Goal: Task Accomplishment & Management: Complete application form

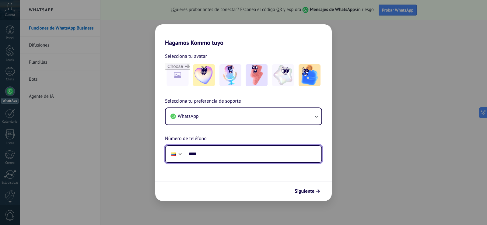
click at [251, 155] on input "****" at bounding box center [254, 154] width 136 height 14
type input "**********"
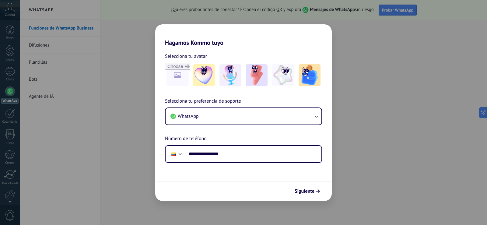
click at [315, 197] on div "Siguiente" at bounding box center [243, 191] width 177 height 20
click at [314, 195] on button "Siguiente" at bounding box center [307, 191] width 31 height 10
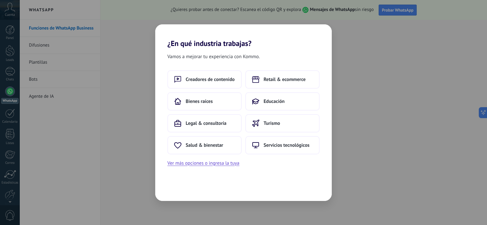
click at [410, 149] on div "¿En qué industria trabajas? Vamos a mejorar tu experiencia con Kommo. Creadores…" at bounding box center [243, 112] width 487 height 225
click at [334, 56] on div "¿En qué industria trabajas? Vamos a mejorar tu experiencia con Kommo. Creadores…" at bounding box center [243, 112] width 487 height 225
drag, startPoint x: 346, startPoint y: 47, endPoint x: 345, endPoint y: 52, distance: 4.9
click at [346, 48] on div "¿En qué industria trabajas? Vamos a mejorar tu experiencia con Kommo. Creadores…" at bounding box center [243, 112] width 487 height 225
drag, startPoint x: 100, startPoint y: 99, endPoint x: 104, endPoint y: 100, distance: 4.1
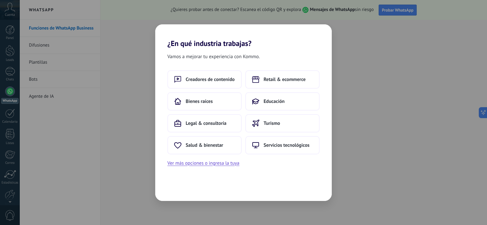
click at [101, 99] on div "¿En qué industria trabajas? Vamos a mejorar tu experiencia con Kommo. Creadores…" at bounding box center [243, 112] width 487 height 225
drag, startPoint x: 104, startPoint y: 100, endPoint x: 125, endPoint y: 99, distance: 20.4
click at [115, 99] on div "¿En qué industria trabajas? Vamos a mejorar tu experiencia con Kommo. Creadores…" at bounding box center [243, 112] width 487 height 225
drag, startPoint x: 451, startPoint y: 99, endPoint x: 258, endPoint y: 178, distance: 209.4
click at [449, 99] on div "¿En qué industria trabajas? Vamos a mejorar tu experiencia con Kommo. Creadores…" at bounding box center [243, 112] width 487 height 225
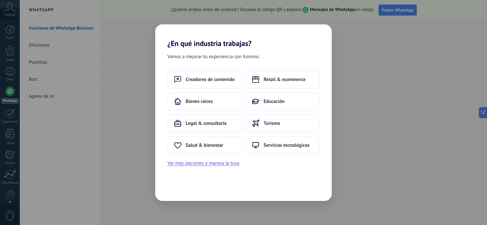
click at [234, 177] on div "Vamos a mejorar tu experiencia con Kommo. Creadores de contenido Retail & ecomm…" at bounding box center [243, 124] width 177 height 153
click at [209, 170] on div "Vamos a mejorar tu experiencia con Kommo. Creadores de contenido Retail & ecomm…" at bounding box center [243, 124] width 177 height 153
click at [208, 167] on button "Ver más opciones o ingresa la tuya" at bounding box center [203, 163] width 72 height 8
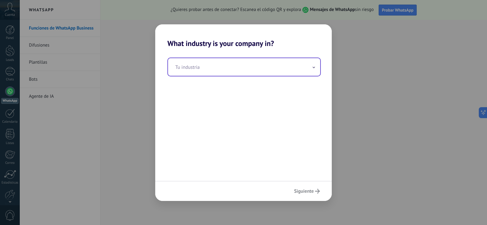
click at [259, 72] on input "text" at bounding box center [244, 67] width 152 height 18
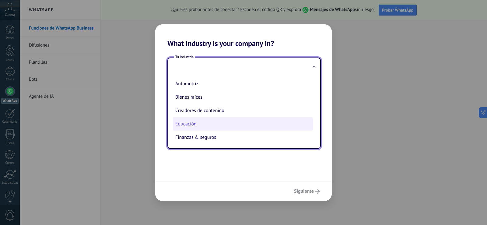
click at [203, 123] on li "Educación" at bounding box center [243, 123] width 140 height 13
type input "*********"
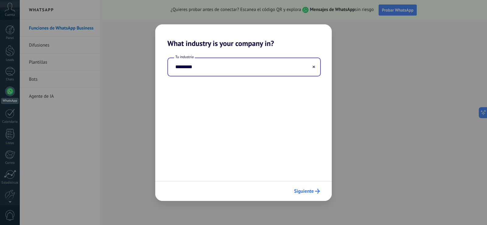
click at [307, 196] on button "Siguiente" at bounding box center [306, 191] width 31 height 10
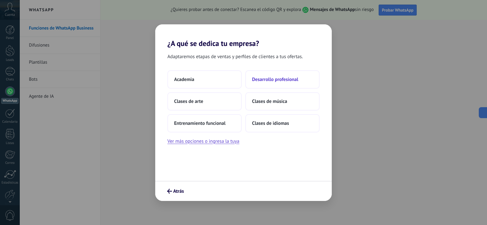
click at [293, 73] on button "Desarrollo profesional" at bounding box center [282, 79] width 74 height 18
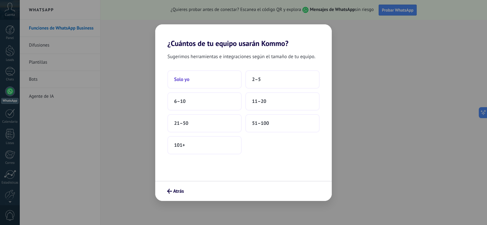
click at [222, 76] on button "Solo yo" at bounding box center [204, 79] width 74 height 18
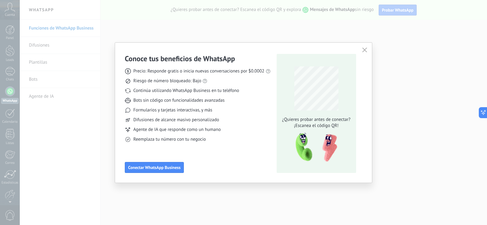
click at [365, 50] on icon "button" at bounding box center [364, 49] width 5 height 5
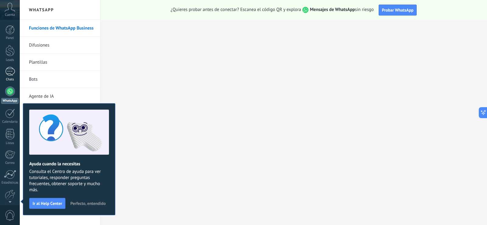
click at [12, 74] on div at bounding box center [10, 71] width 10 height 9
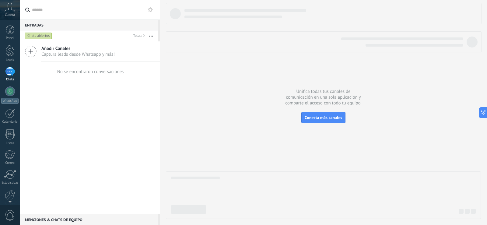
click at [73, 52] on span "Captura leads desde Whatsapp y más!" at bounding box center [77, 54] width 73 height 6
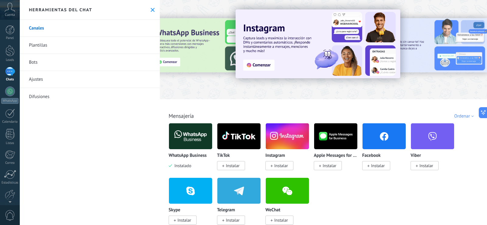
click at [8, 11] on icon at bounding box center [10, 7] width 11 height 9
